Goal: Information Seeking & Learning: Learn about a topic

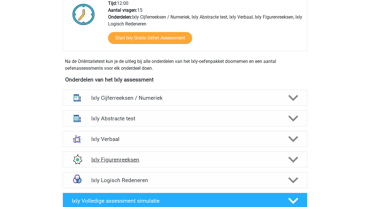
scroll to position [159, 0]
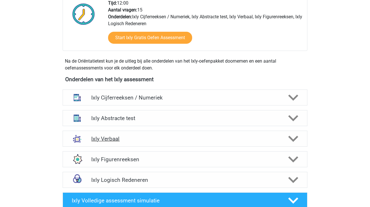
click at [114, 138] on h4 "Ixly Verbaal" at bounding box center [184, 138] width 187 height 7
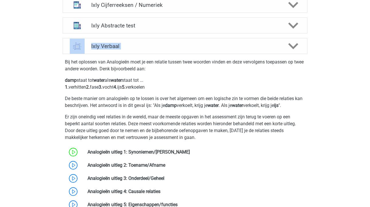
scroll to position [252, 0]
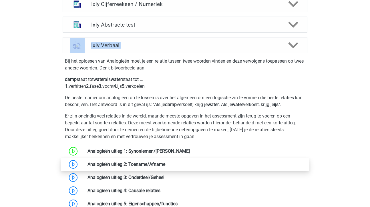
click at [165, 162] on link at bounding box center [165, 164] width 0 height 5
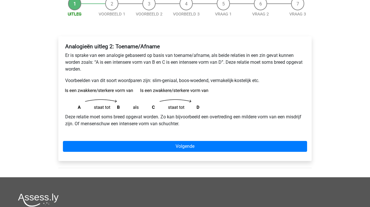
scroll to position [62, 0]
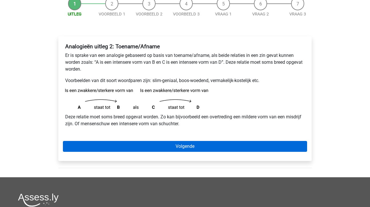
click at [182, 148] on link "Volgende" at bounding box center [185, 146] width 244 height 11
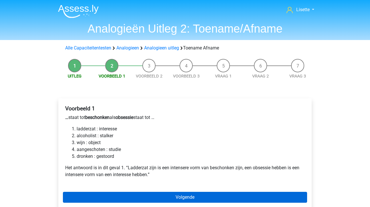
click at [188, 199] on link "Volgende" at bounding box center [185, 197] width 244 height 11
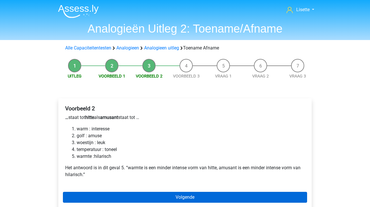
click at [184, 196] on link "Volgende" at bounding box center [185, 197] width 244 height 11
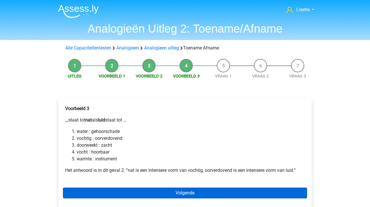
click at [188, 191] on link "Volgende" at bounding box center [185, 193] width 244 height 11
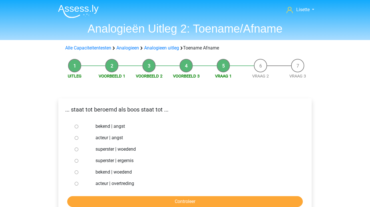
click at [76, 172] on input "bekend | woedend" at bounding box center [77, 172] width 4 height 4
radio input "true"
click at [136, 202] on input "Controleer" at bounding box center [185, 201] width 236 height 11
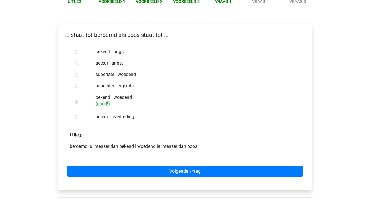
scroll to position [78, 0]
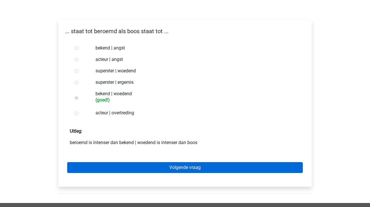
click at [178, 168] on link "Volgende vraag" at bounding box center [185, 167] width 236 height 11
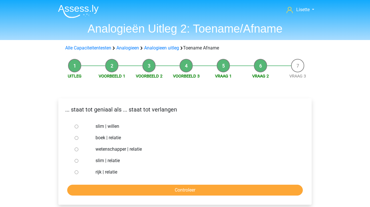
click at [78, 127] on input "slim | willen" at bounding box center [77, 127] width 4 height 4
radio input "true"
click at [151, 189] on input "Controleer" at bounding box center [185, 190] width 236 height 11
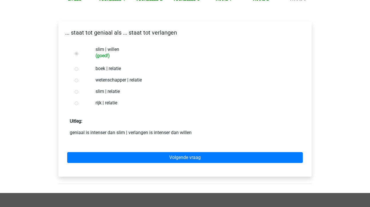
scroll to position [88, 0]
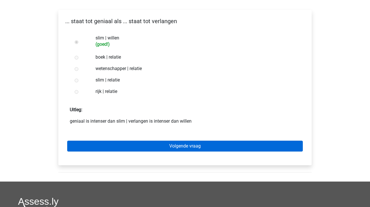
click at [171, 146] on link "Volgende vraag" at bounding box center [185, 146] width 236 height 11
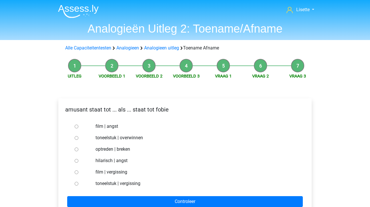
click at [76, 161] on input "hilarisch | angst" at bounding box center [77, 161] width 4 height 4
radio input "true"
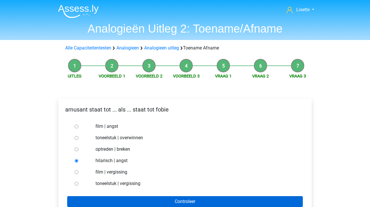
click at [128, 201] on input "Controleer" at bounding box center [185, 201] width 236 height 11
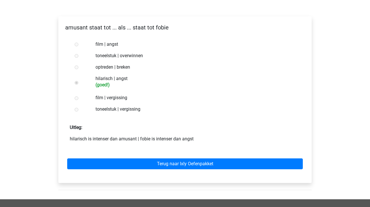
scroll to position [128, 0]
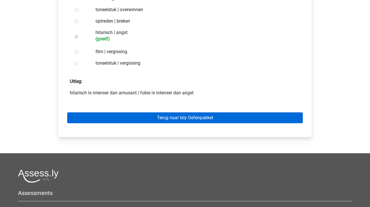
click at [160, 120] on link "Terug naar Ixly Oefenpakket" at bounding box center [185, 117] width 236 height 11
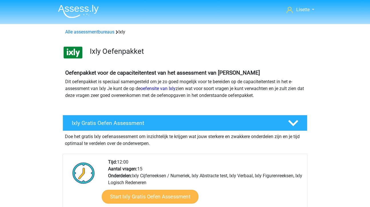
click at [151, 200] on link "Start Ixly Gratis Oefen Assessment" at bounding box center [150, 197] width 97 height 14
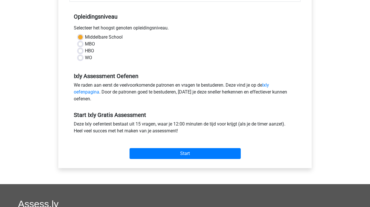
scroll to position [118, 0]
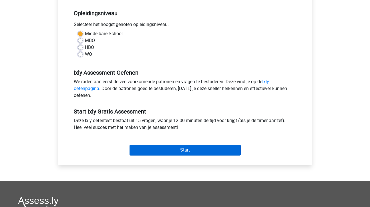
click at [175, 150] on input "Start" at bounding box center [184, 150] width 111 height 11
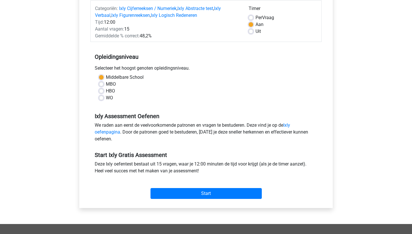
scroll to position [74, 0]
click at [220, 190] on input "Start" at bounding box center [205, 193] width 111 height 11
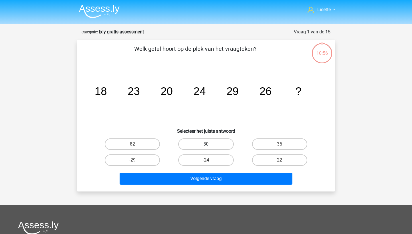
click at [214, 143] on label "30" at bounding box center [205, 144] width 55 height 11
click at [210, 144] on input "30" at bounding box center [208, 146] width 4 height 4
radio input "true"
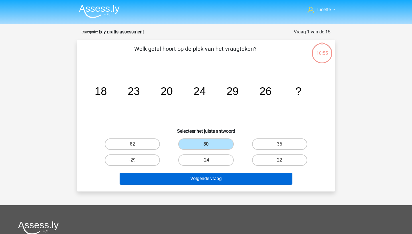
click at [196, 179] on button "Volgende vraag" at bounding box center [205, 179] width 173 height 12
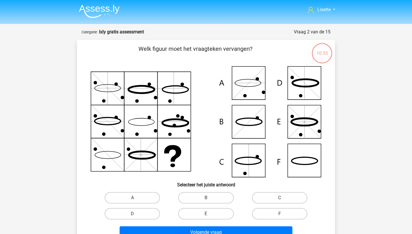
scroll to position [29, 0]
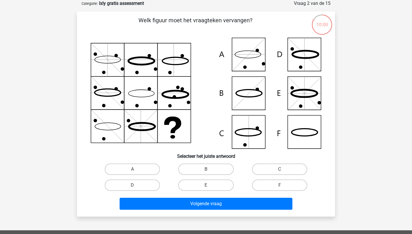
click at [302, 135] on icon at bounding box center [206, 93] width 230 height 111
click at [270, 190] on label "F" at bounding box center [279, 185] width 55 height 11
click at [279, 189] on input "F" at bounding box center [281, 188] width 4 height 4
radio input "true"
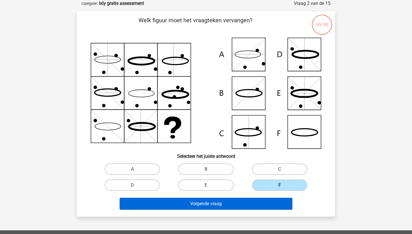
click at [232, 204] on button "Volgende vraag" at bounding box center [205, 204] width 173 height 12
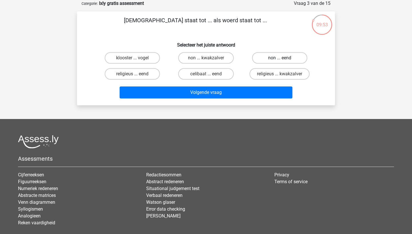
click at [273, 57] on label "non ... eend" at bounding box center [279, 57] width 55 height 11
click at [279, 58] on input "non ... eend" at bounding box center [281, 60] width 4 height 4
radio input "true"
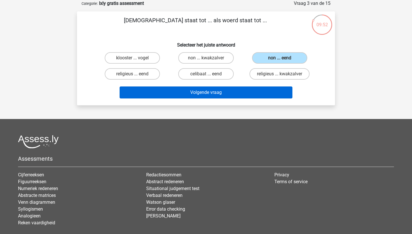
click at [233, 91] on button "Volgende vraag" at bounding box center [205, 93] width 173 height 12
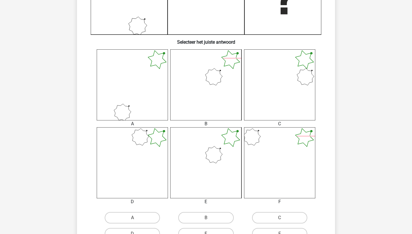
scroll to position [184, 0]
click at [139, 219] on label "A" at bounding box center [132, 218] width 55 height 11
click at [136, 219] on input "A" at bounding box center [134, 221] width 4 height 4
radio input "true"
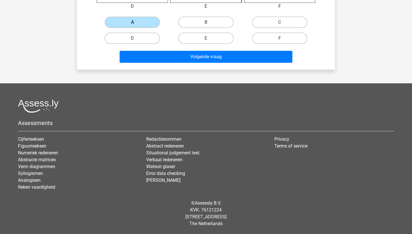
scroll to position [381, 0]
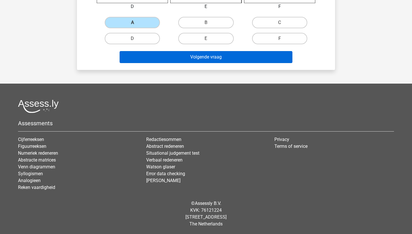
click at [206, 59] on button "Volgende vraag" at bounding box center [205, 57] width 173 height 12
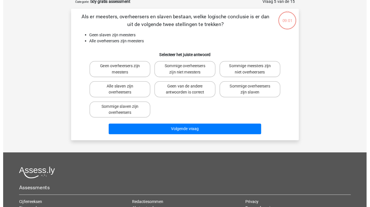
scroll to position [29, 0]
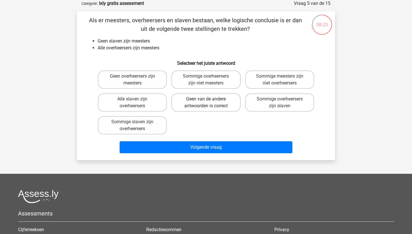
click at [202, 100] on label "Geen van de andere antwoorden is correct" at bounding box center [205, 102] width 69 height 18
click at [206, 100] on input "Geen van de andere antwoorden is correct" at bounding box center [208, 101] width 4 height 4
radio input "true"
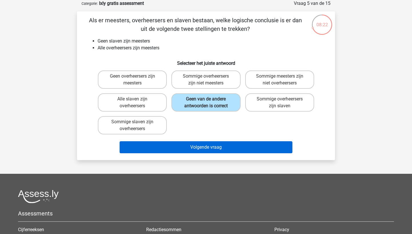
click at [185, 144] on button "Volgende vraag" at bounding box center [205, 148] width 173 height 12
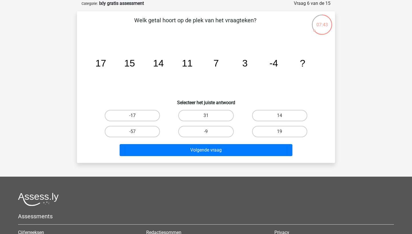
click at [131, 117] on label "-17" at bounding box center [132, 115] width 55 height 11
click at [132, 117] on input "-17" at bounding box center [134, 118] width 4 height 4
radio input "true"
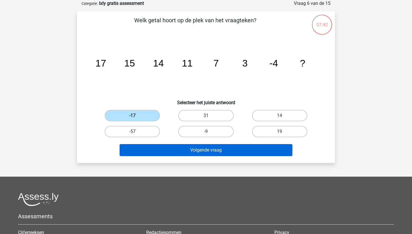
click at [152, 148] on button "Volgende vraag" at bounding box center [205, 150] width 173 height 12
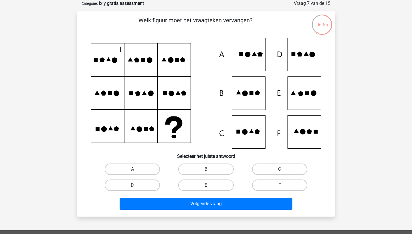
click at [209, 184] on label "E" at bounding box center [205, 185] width 55 height 11
click at [209, 186] on input "E" at bounding box center [208, 188] width 4 height 4
radio input "true"
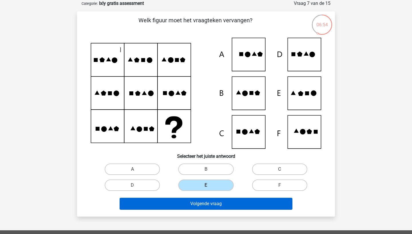
click at [204, 205] on button "Volgende vraag" at bounding box center [205, 204] width 173 height 12
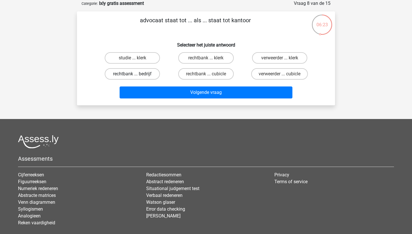
click at [147, 74] on label "rechtbank ... bedrijf" at bounding box center [132, 73] width 55 height 11
click at [136, 74] on input "rechtbank ... bedrijf" at bounding box center [134, 76] width 4 height 4
radio input "true"
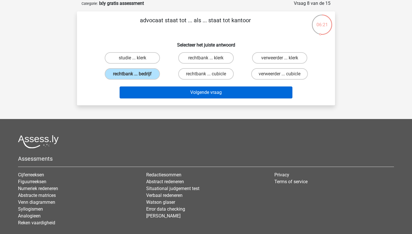
click at [203, 93] on button "Volgende vraag" at bounding box center [205, 93] width 173 height 12
